Goal: Information Seeking & Learning: Learn about a topic

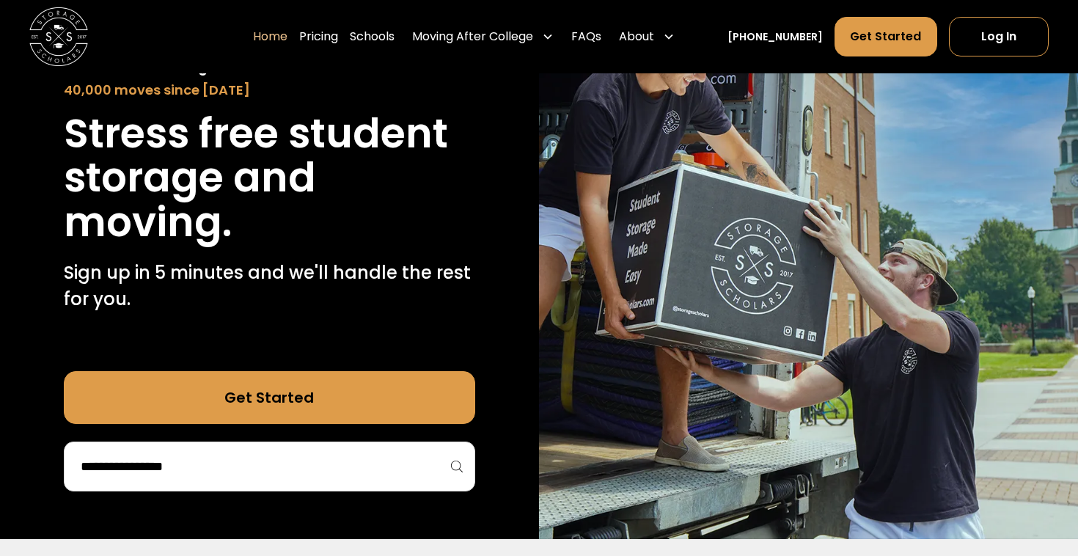
scroll to position [148, 0]
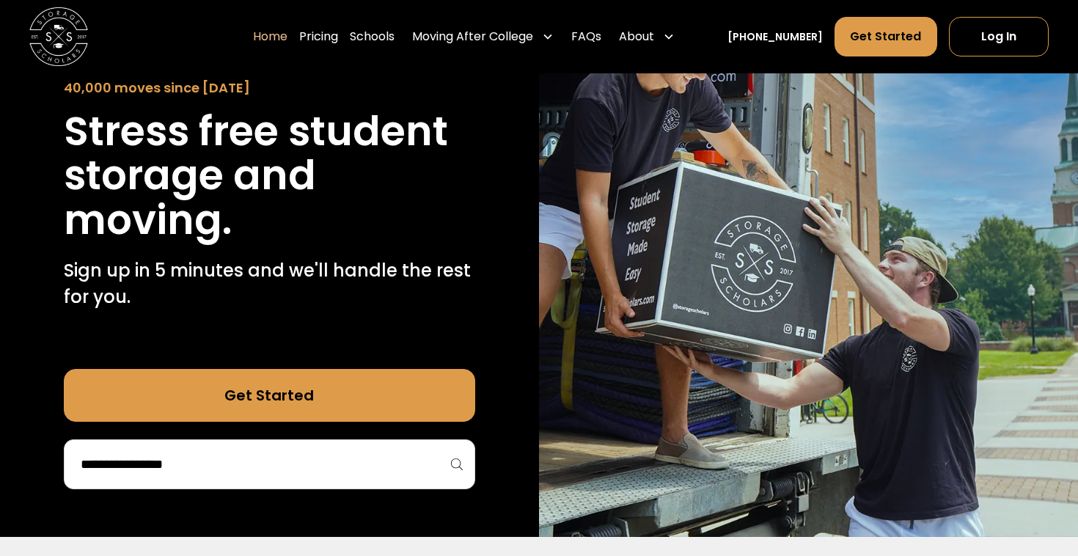
click at [203, 454] on input "search" at bounding box center [269, 464] width 381 height 25
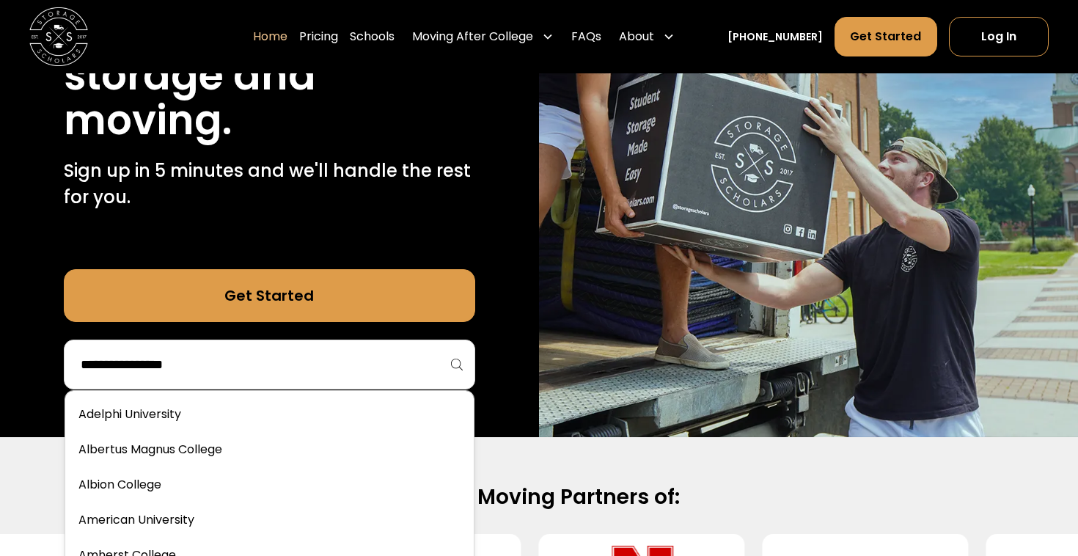
scroll to position [258, 0]
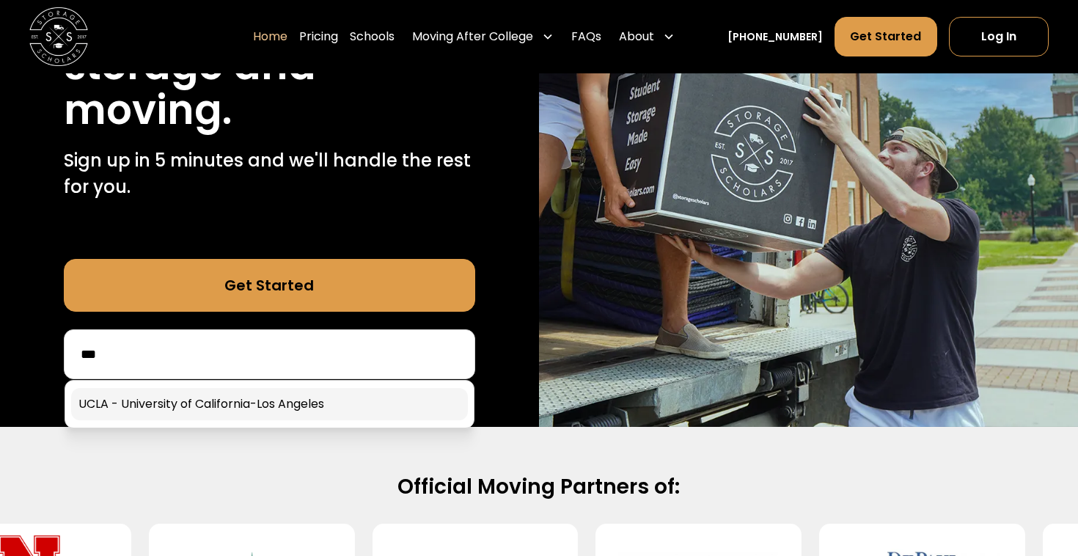
type input "***"
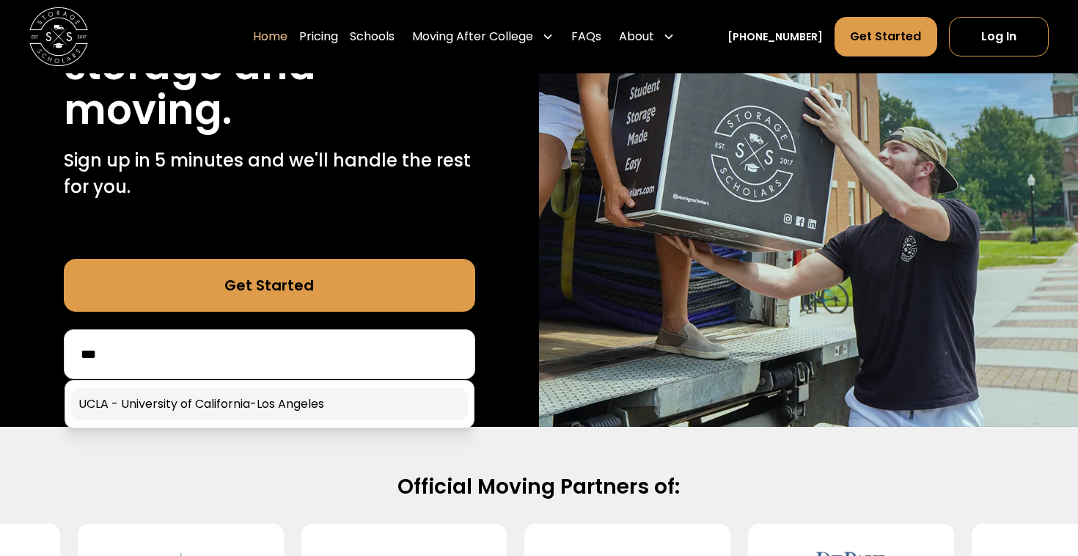
click at [203, 412] on link at bounding box center [269, 404] width 397 height 32
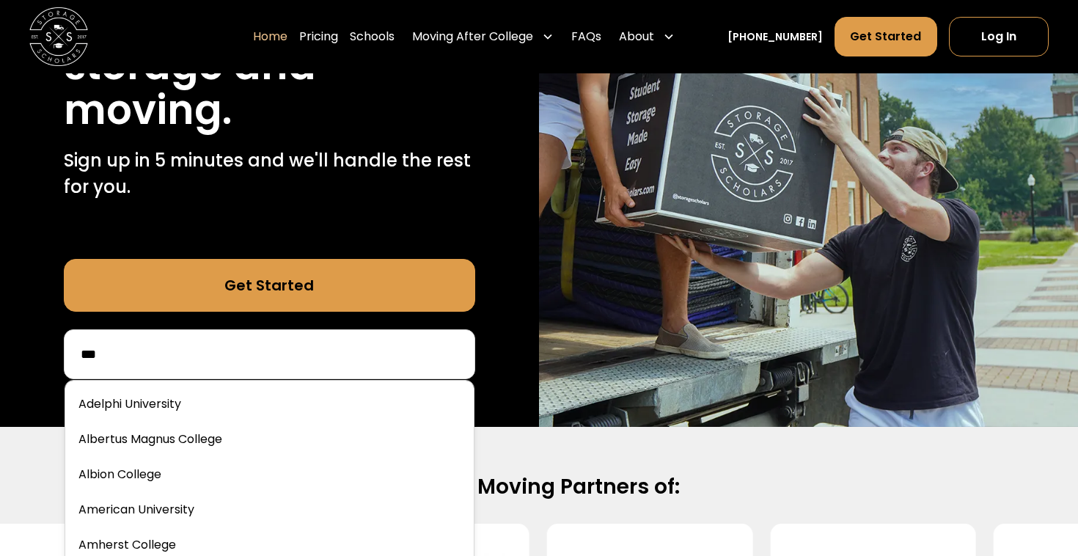
click at [190, 360] on input "***" at bounding box center [269, 354] width 381 height 25
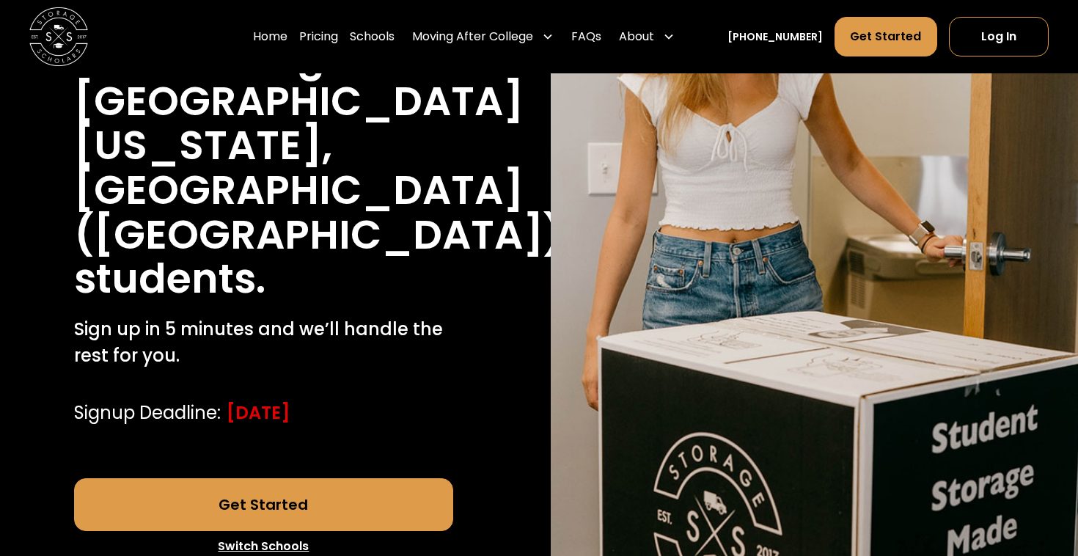
scroll to position [340, 0]
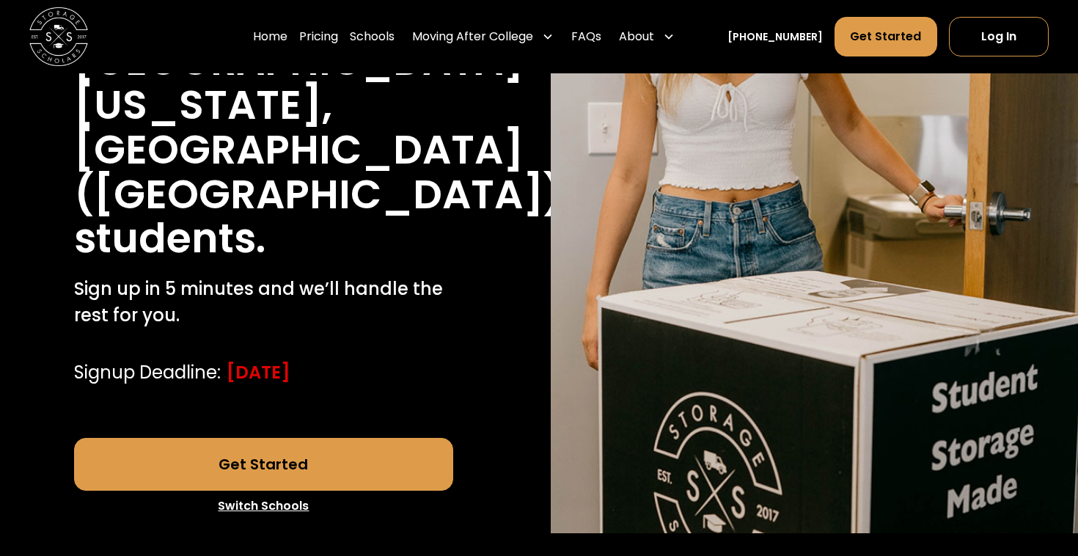
click at [203, 438] on link "Get Started" at bounding box center [264, 464] width 380 height 53
click at [332, 31] on link "Pricing" at bounding box center [318, 36] width 39 height 41
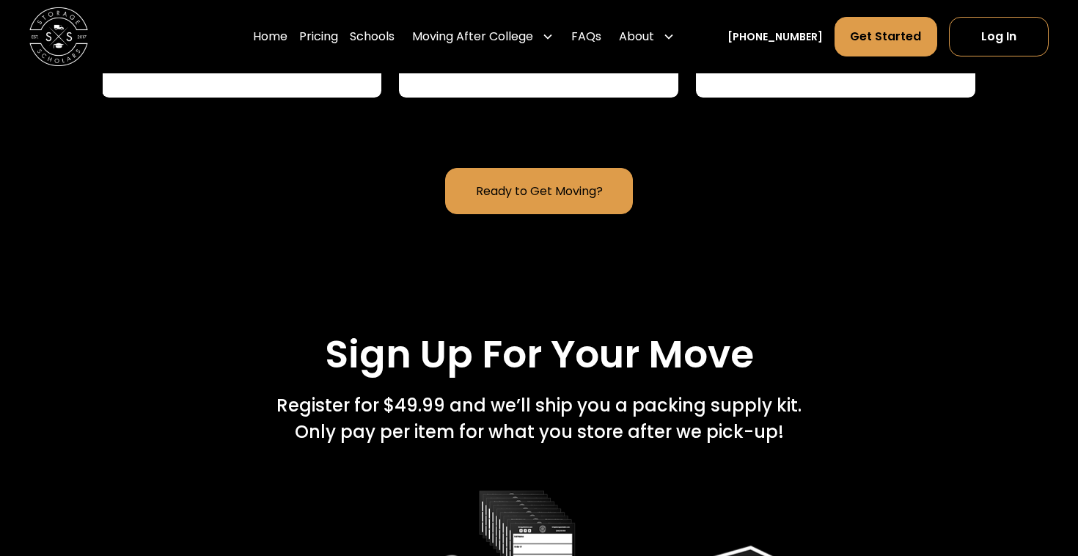
scroll to position [1964, 0]
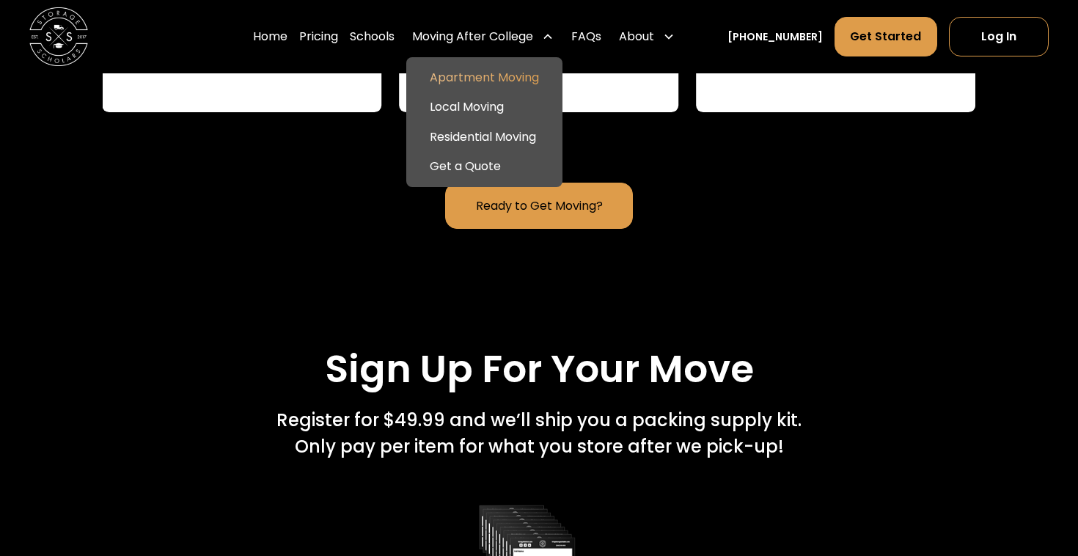
click at [497, 81] on link "Apartment Moving" at bounding box center [484, 77] width 145 height 29
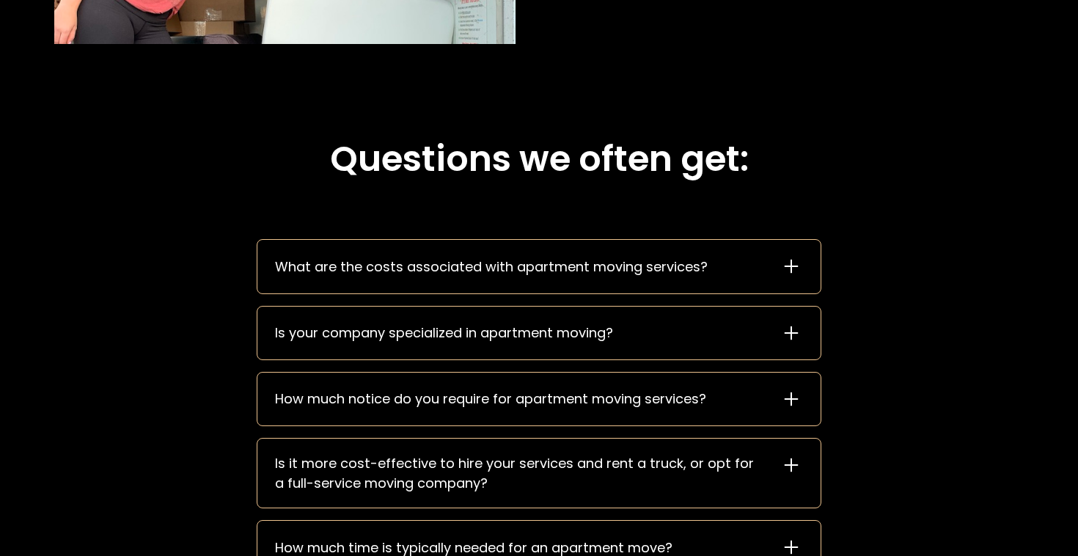
scroll to position [1896, 0]
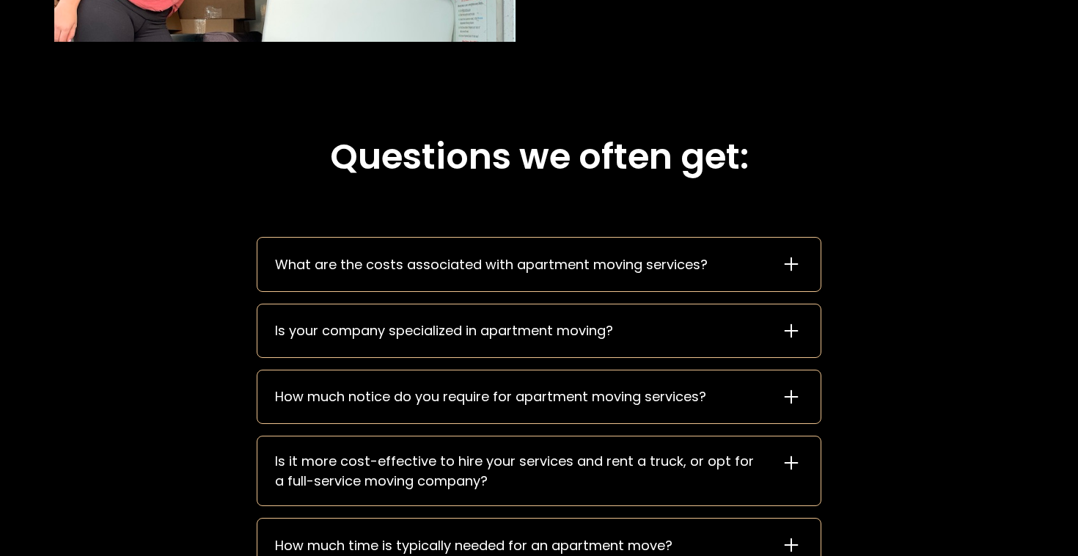
click at [472, 252] on div "What are the costs associated with apartment moving services?" at bounding box center [538, 264] width 563 height 53
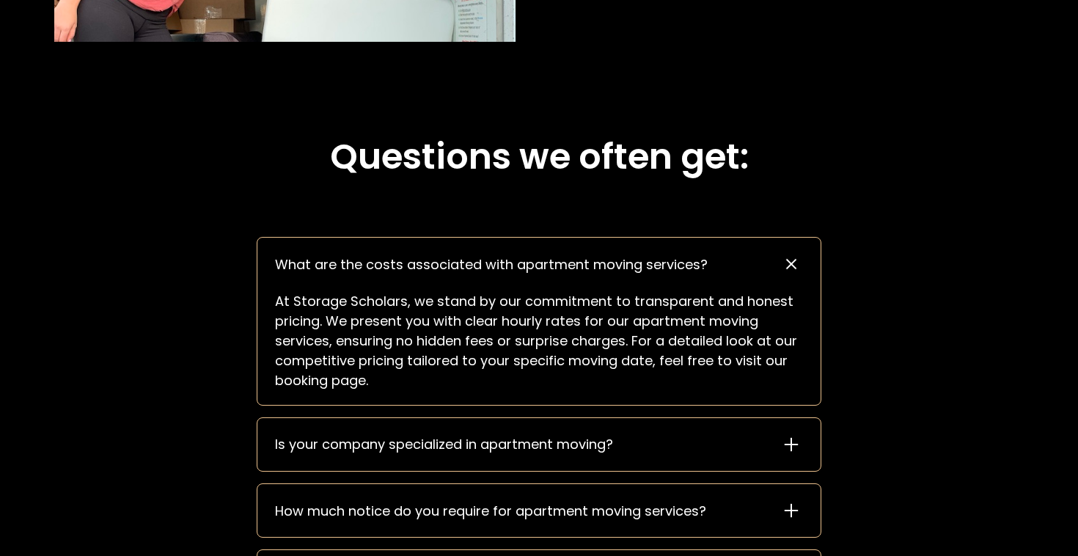
click at [467, 261] on div "What are the costs associated with apartment moving services?" at bounding box center [491, 265] width 433 height 20
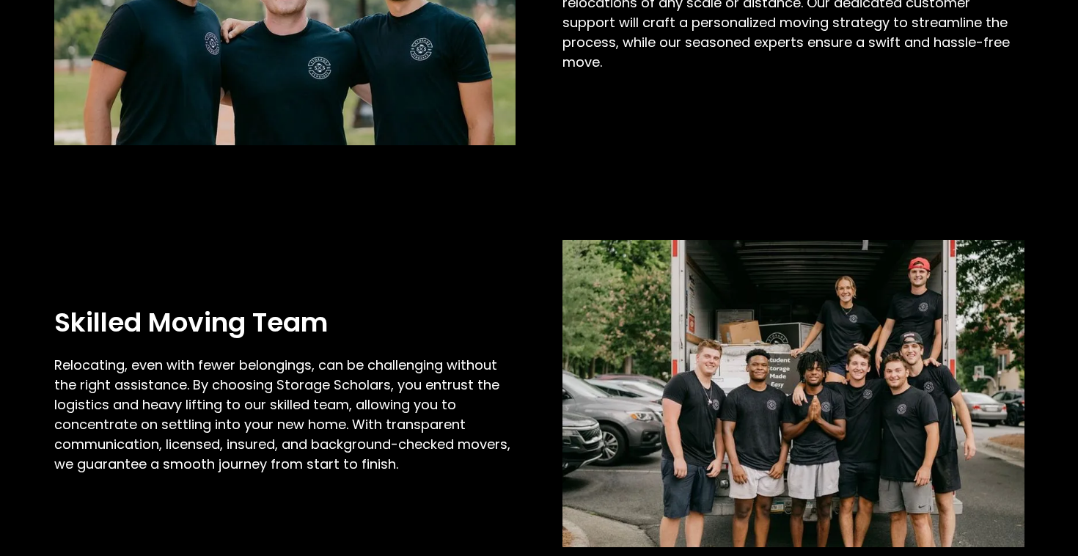
scroll to position [0, 0]
